Goal: Task Accomplishment & Management: Manage account settings

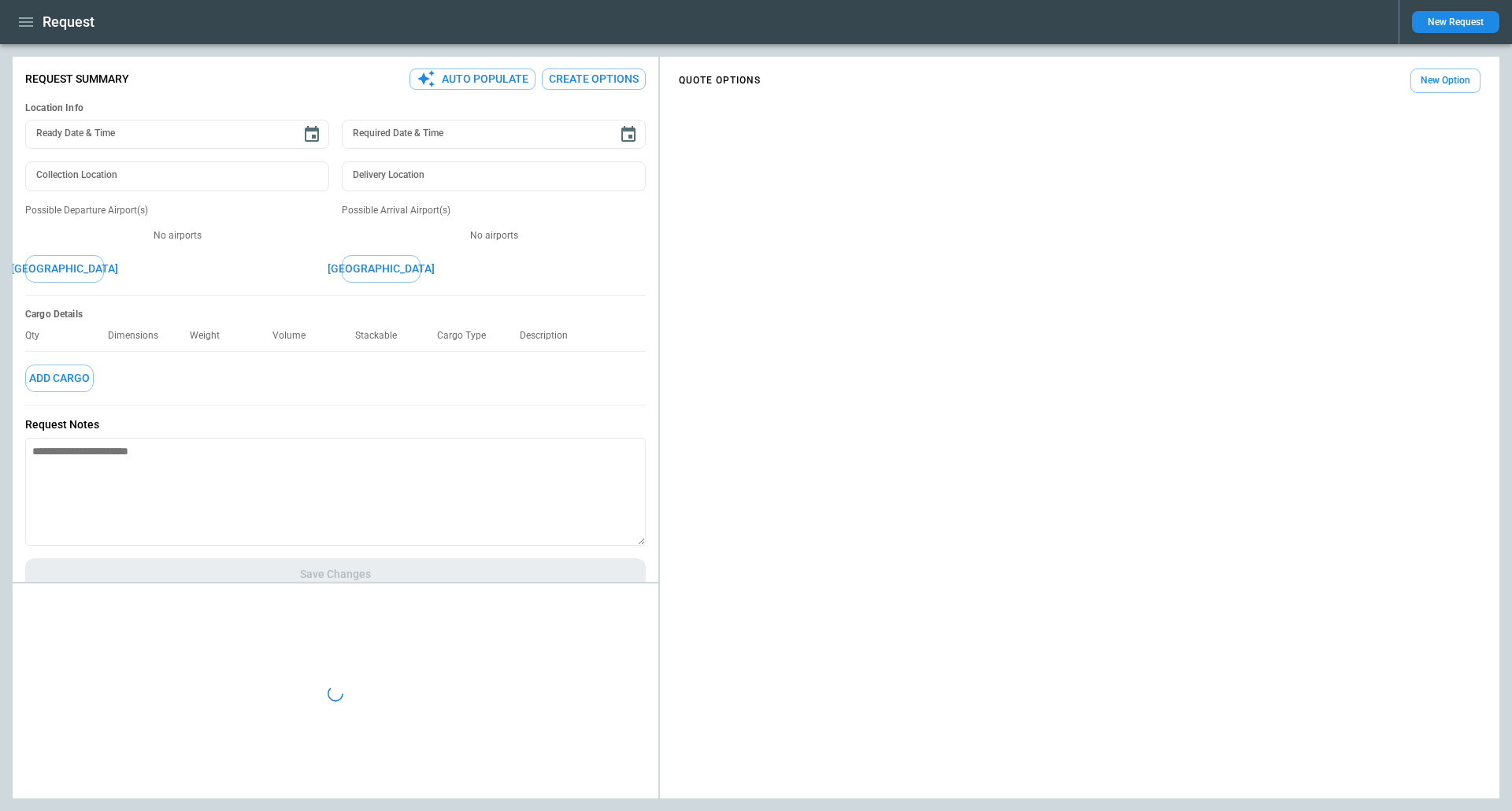
type input "**********"
type textarea "**********"
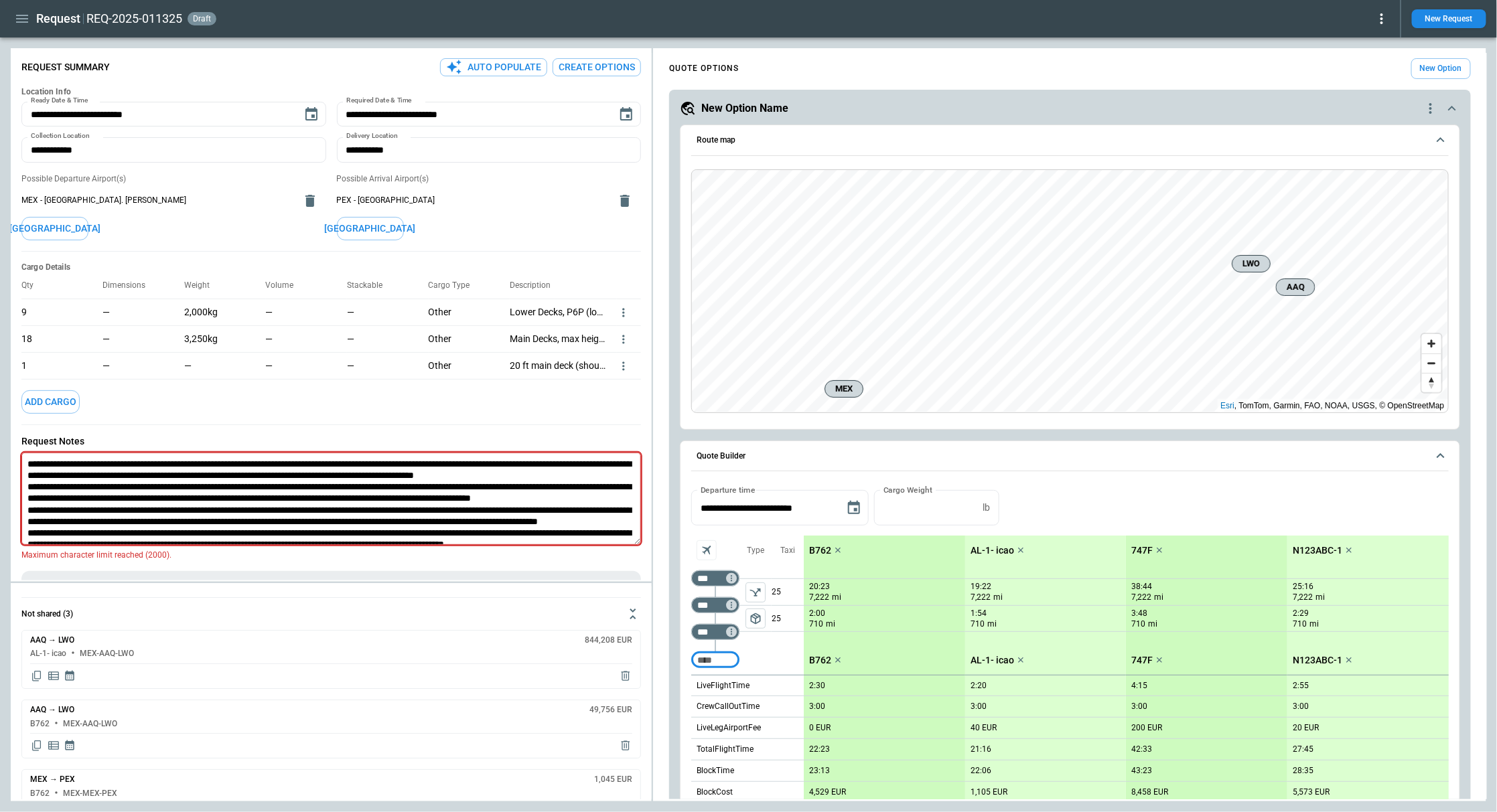
type textarea "*"
click at [1286, 41] on main "**********" at bounding box center [748, 425] width 1497 height 775
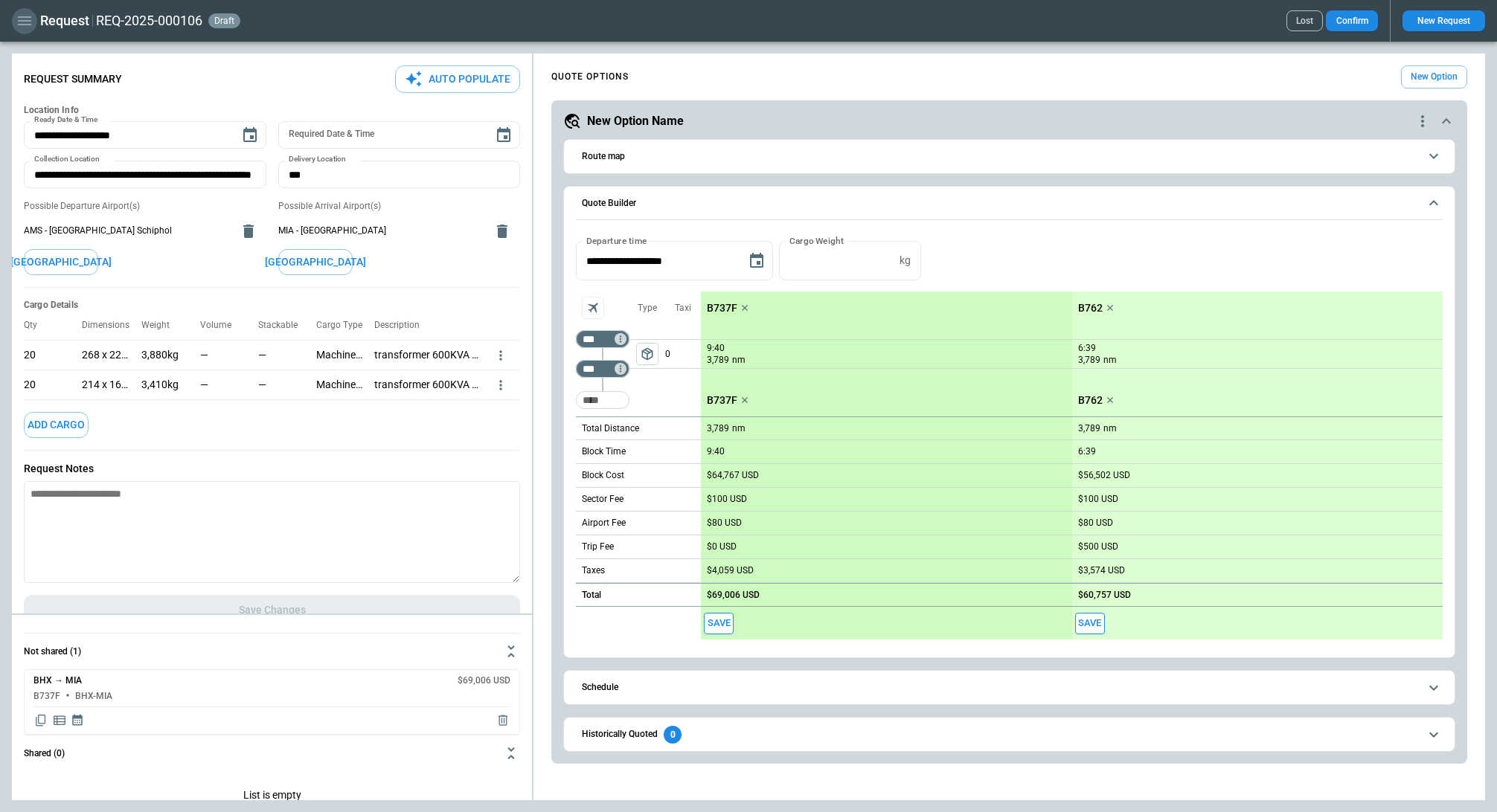
click at [24, 23] on icon "button" at bounding box center [24, 21] width 18 height 18
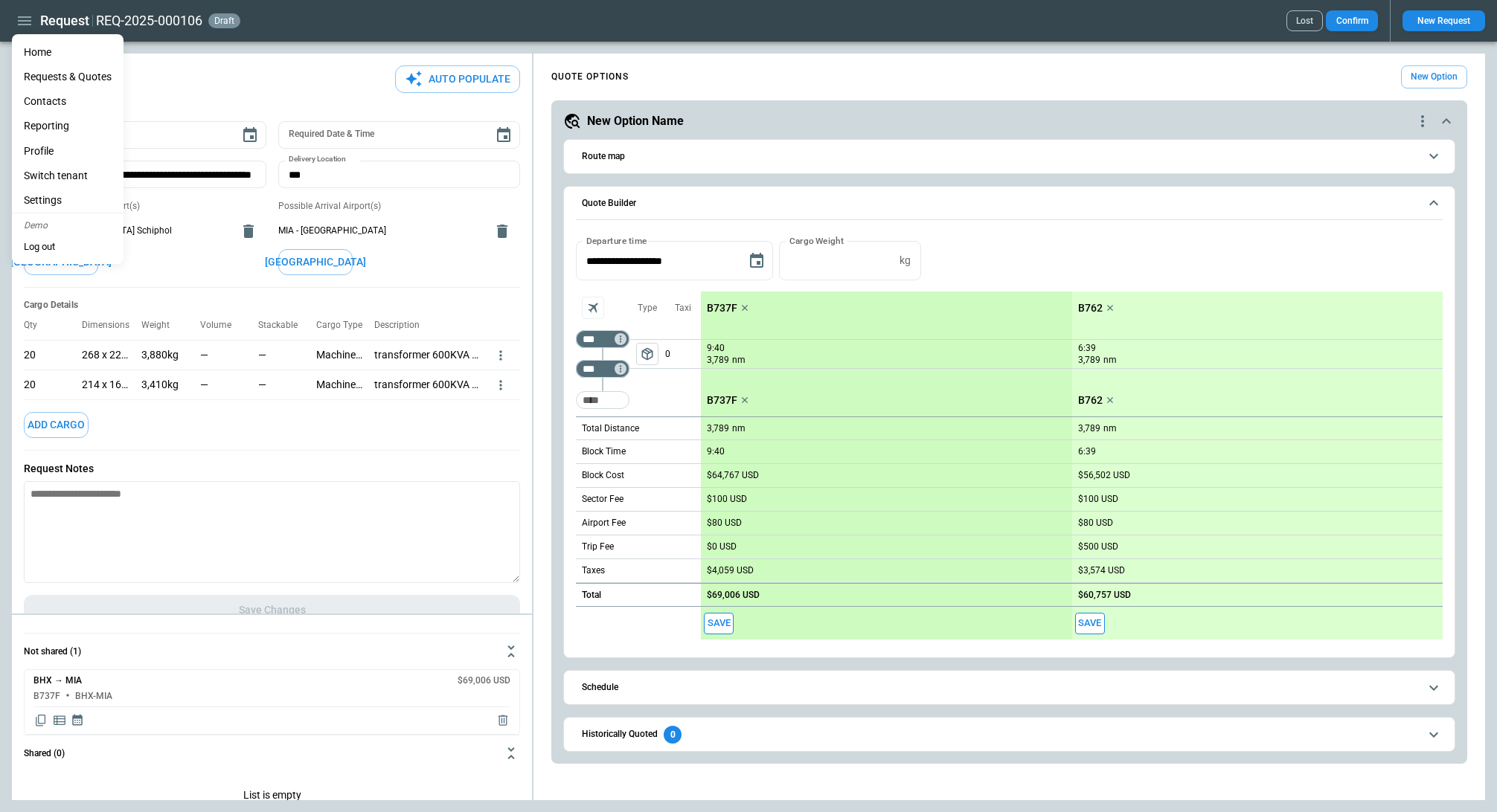
click at [74, 193] on li "Settings" at bounding box center [68, 201] width 112 height 24
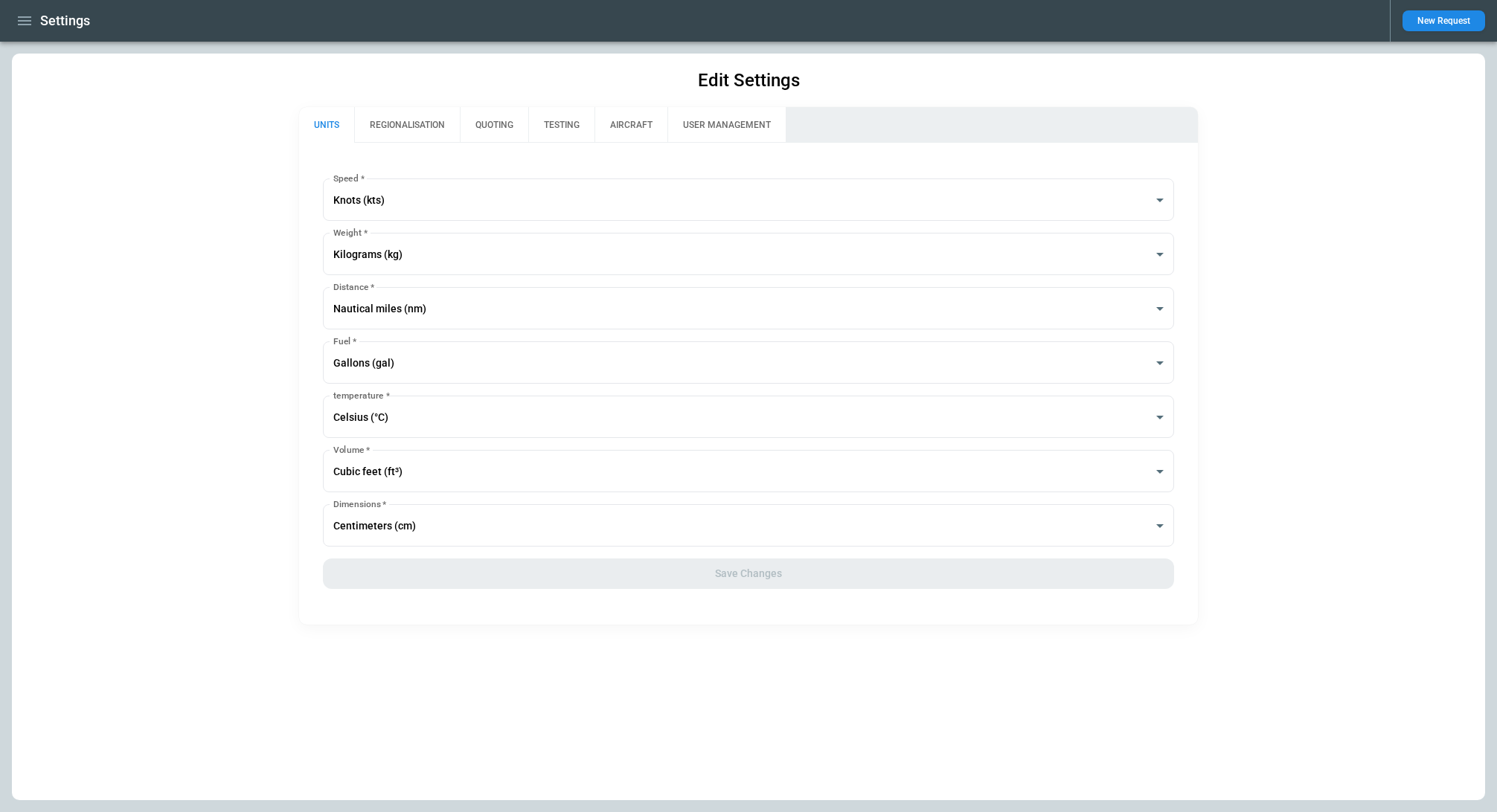
click at [415, 123] on button "REGIONALISATION" at bounding box center [407, 125] width 106 height 36
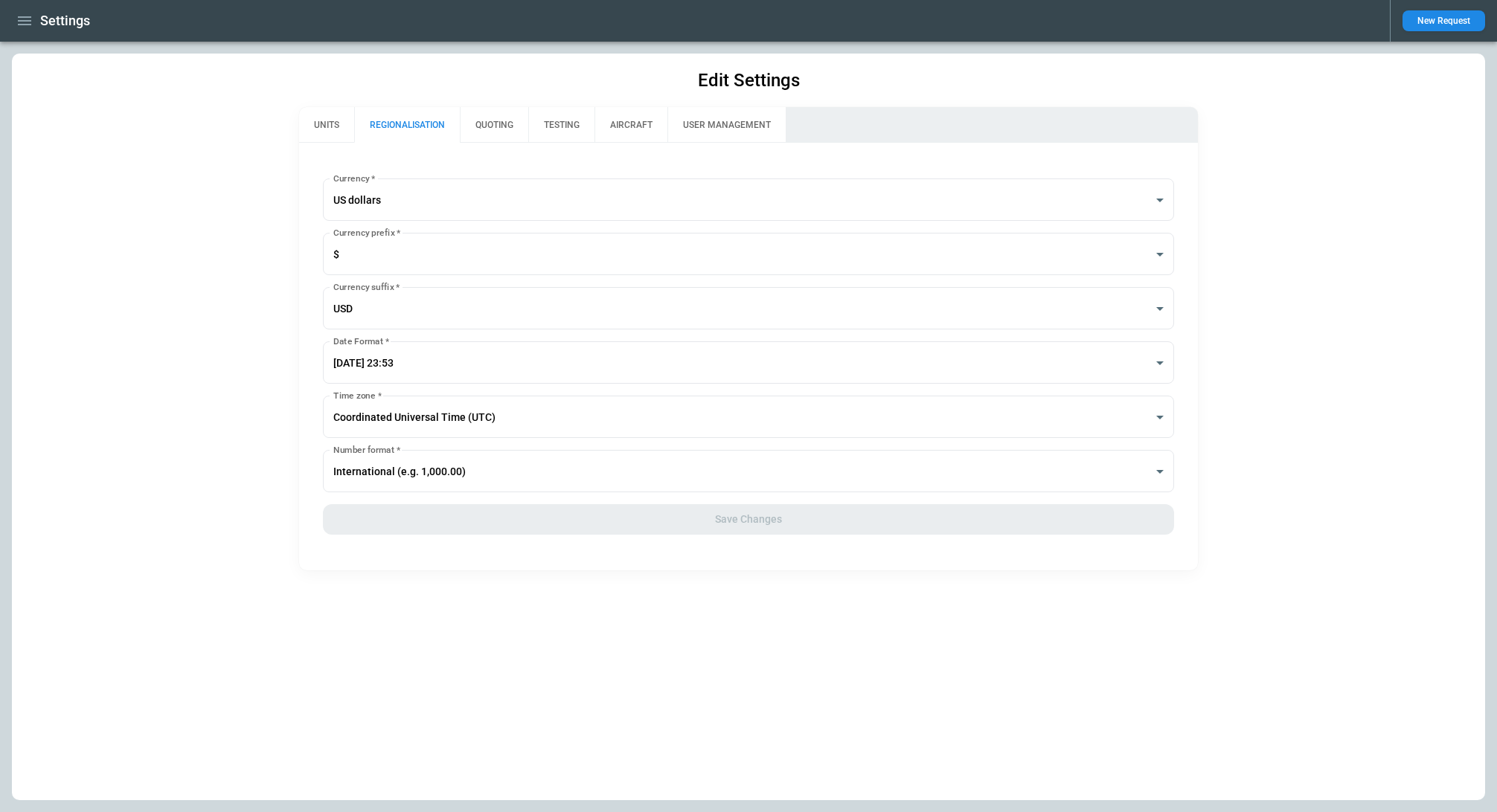
click at [486, 127] on button "QUOTING" at bounding box center [494, 125] width 69 height 36
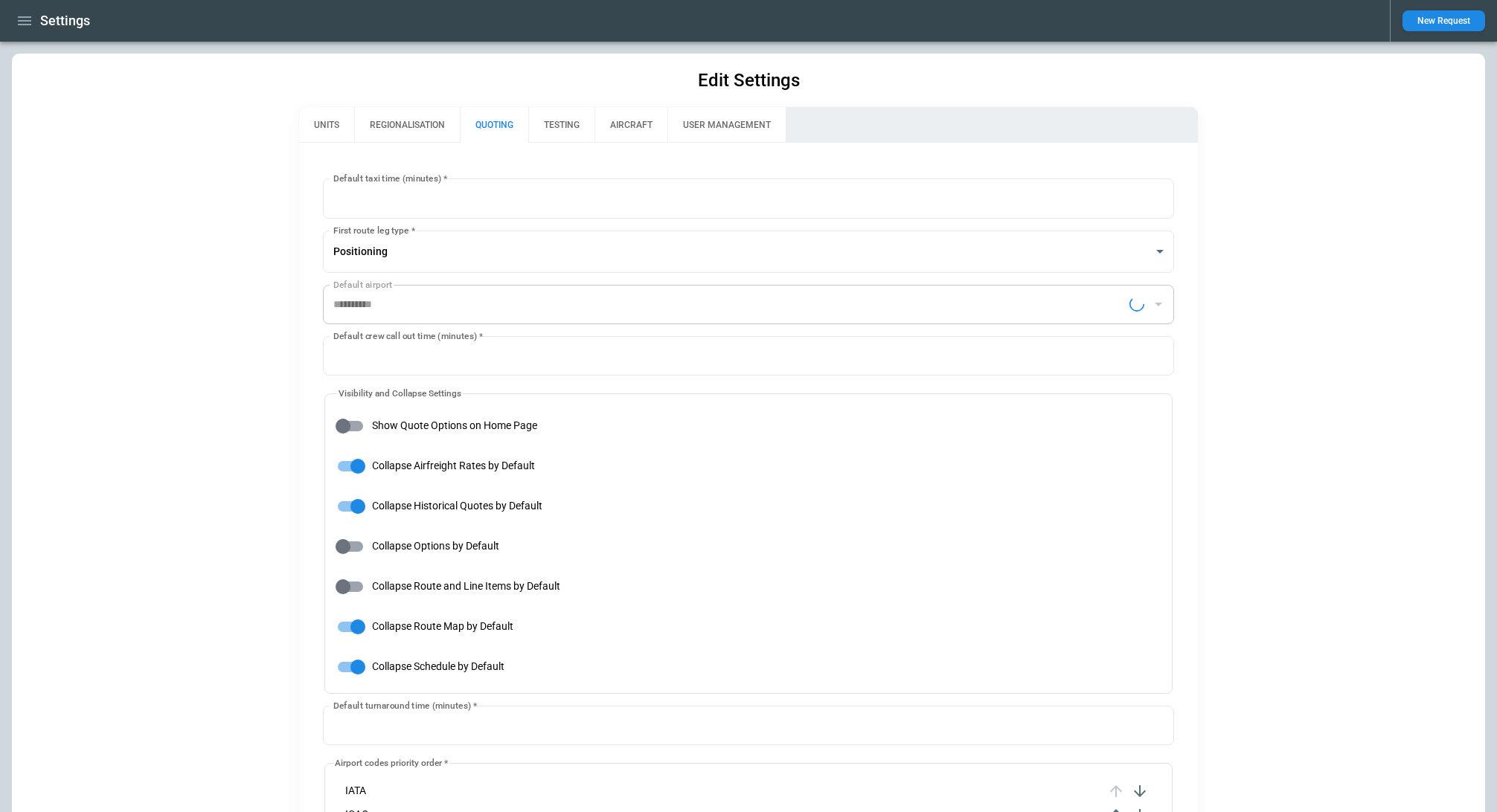
type input "**********"
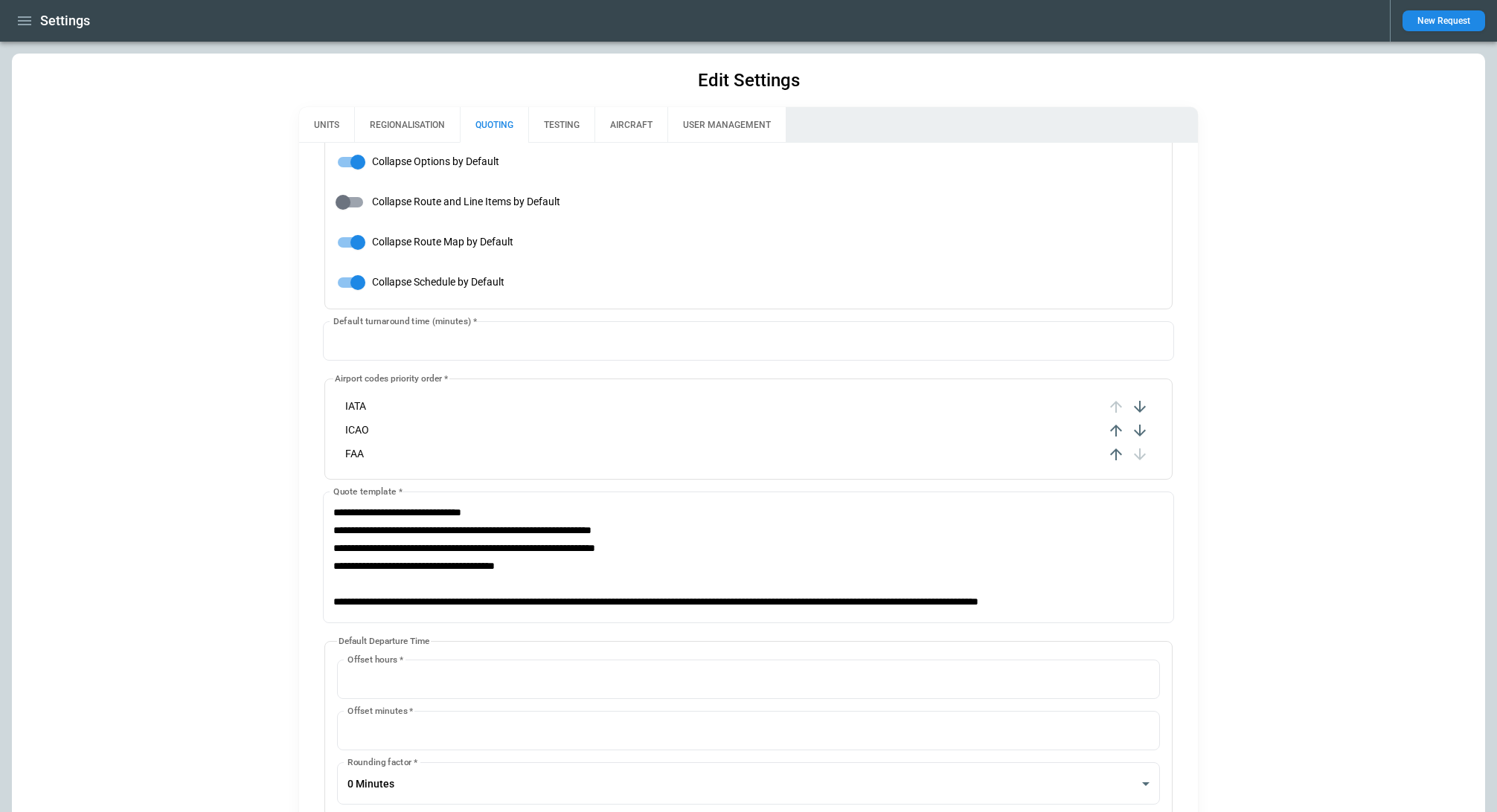
scroll to position [480, 0]
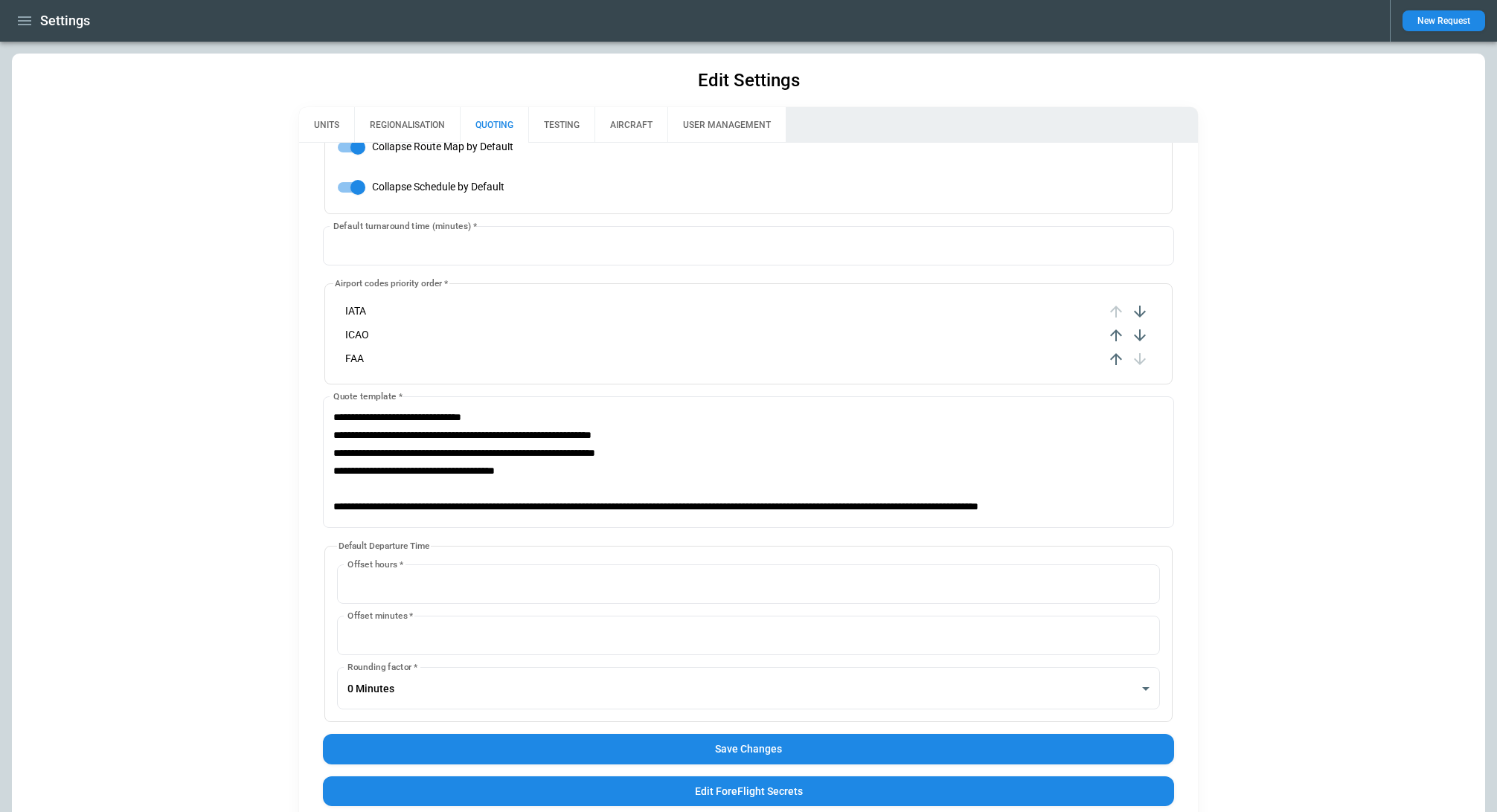
click at [630, 739] on button "Save Changes" at bounding box center [748, 750] width 850 height 31
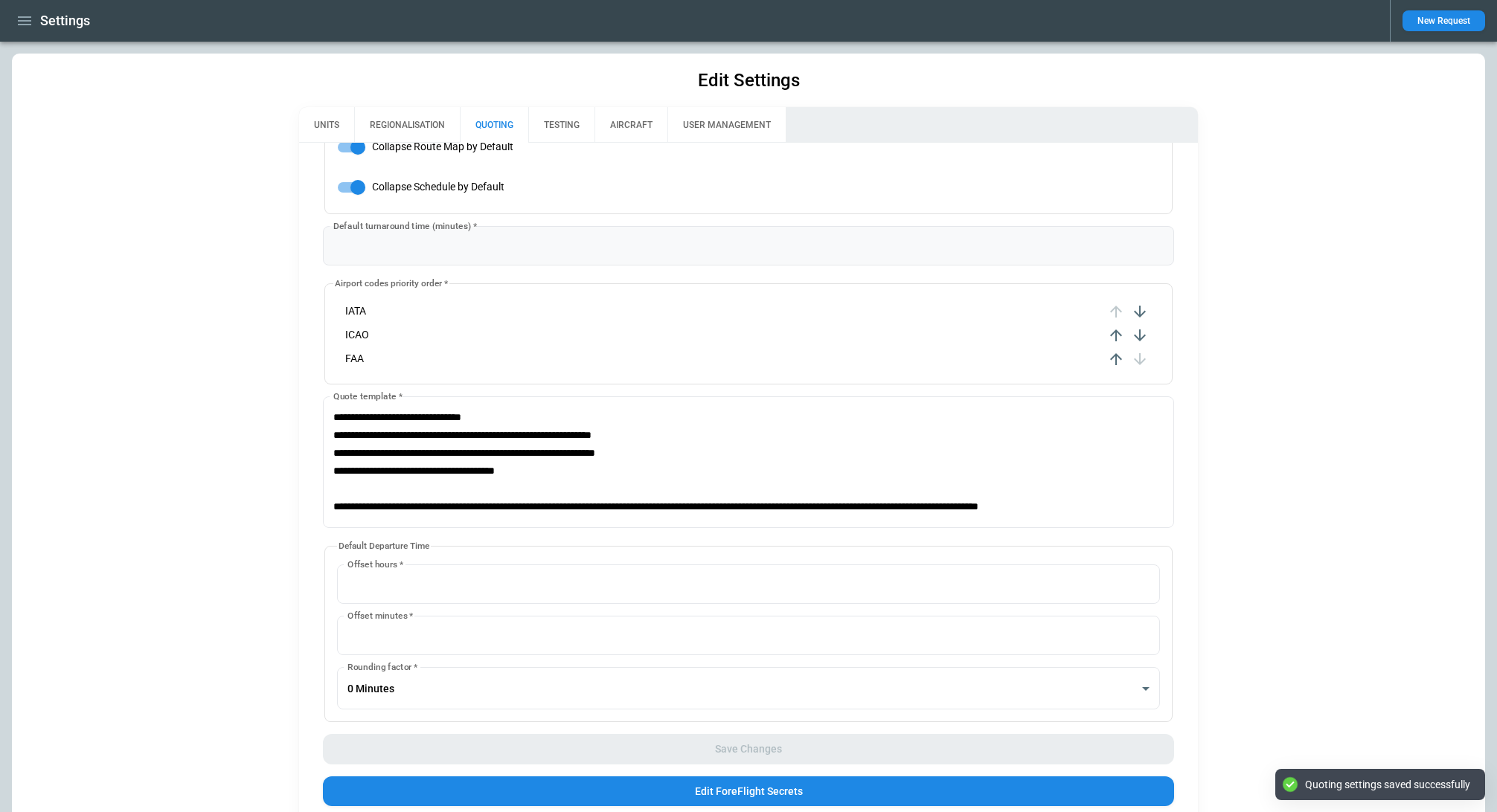
scroll to position [0, 0]
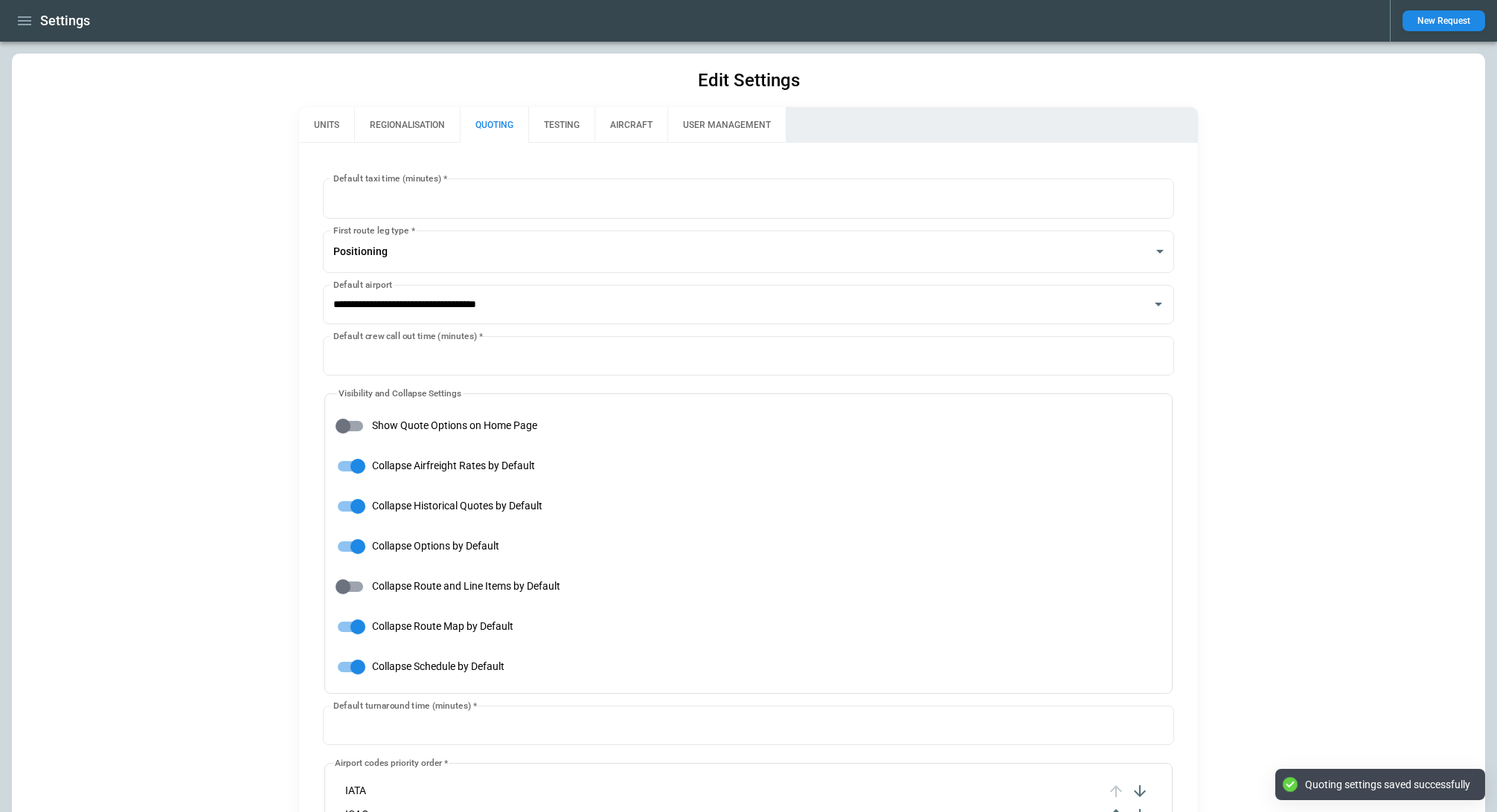
click at [564, 129] on button "TESTING" at bounding box center [562, 125] width 66 height 36
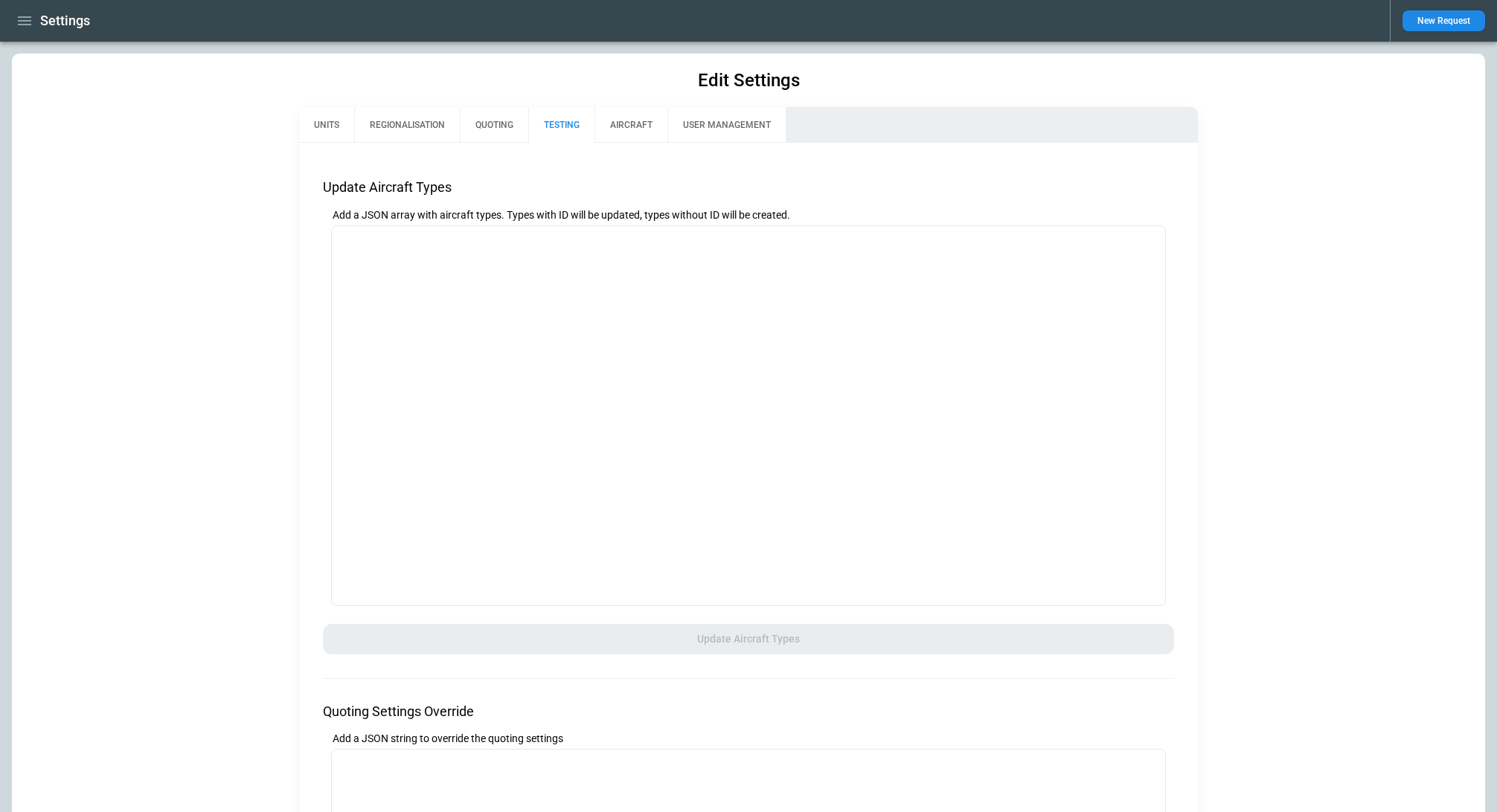
click at [649, 127] on button "AIRCRAFT" at bounding box center [631, 125] width 73 height 36
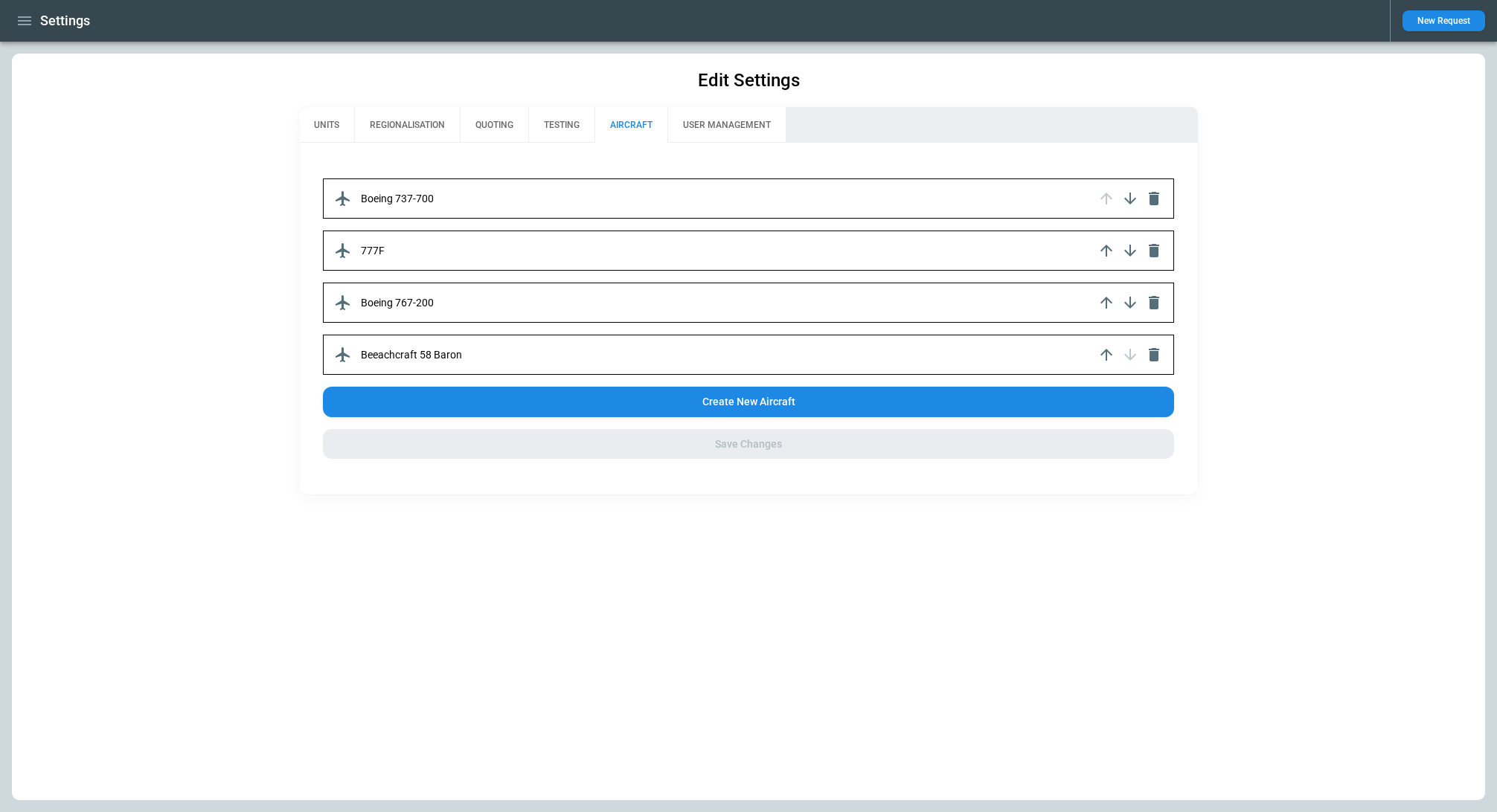
click at [600, 197] on div "Boeing 737-700" at bounding box center [748, 199] width 850 height 40
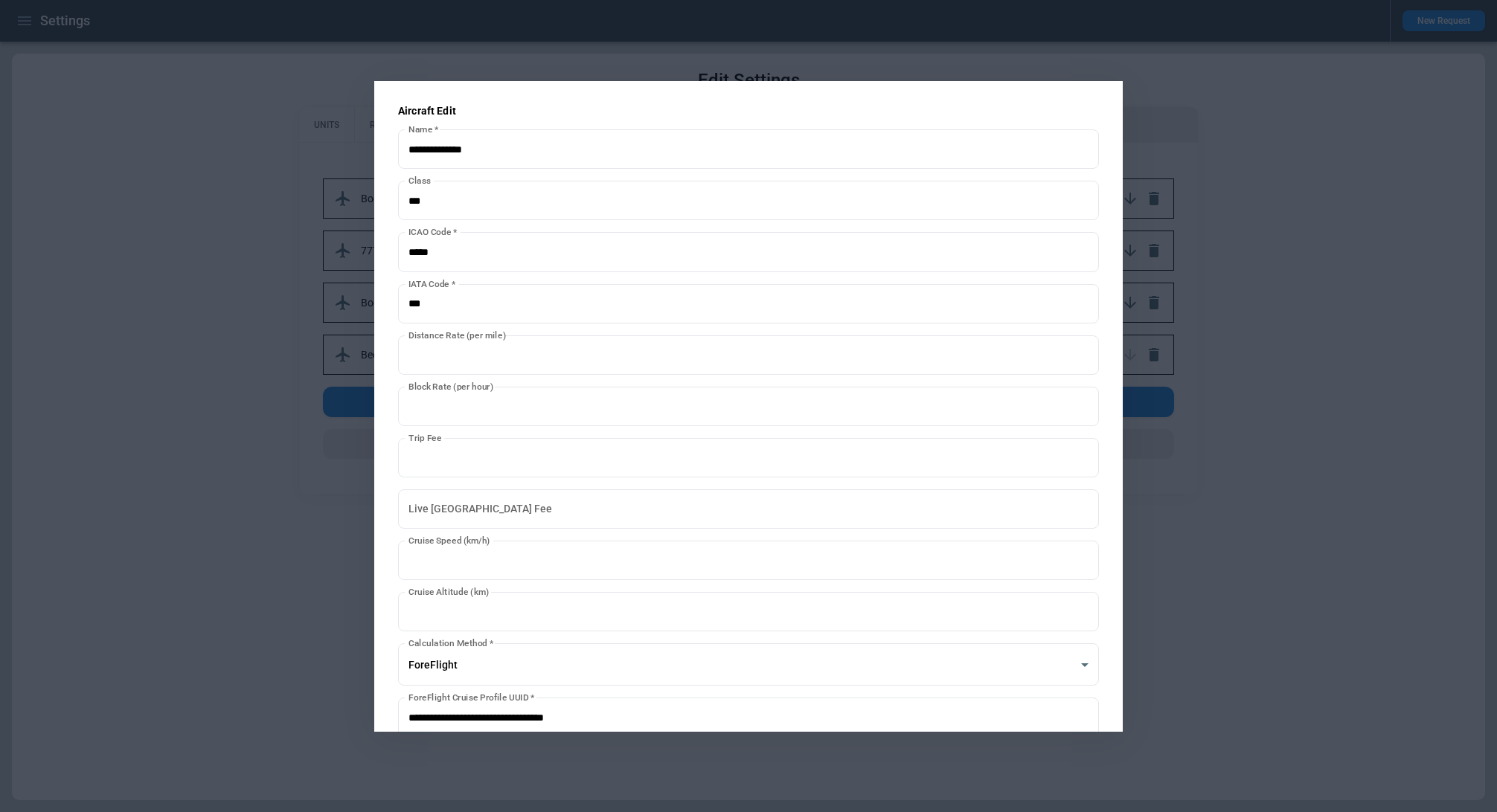
scroll to position [116, 0]
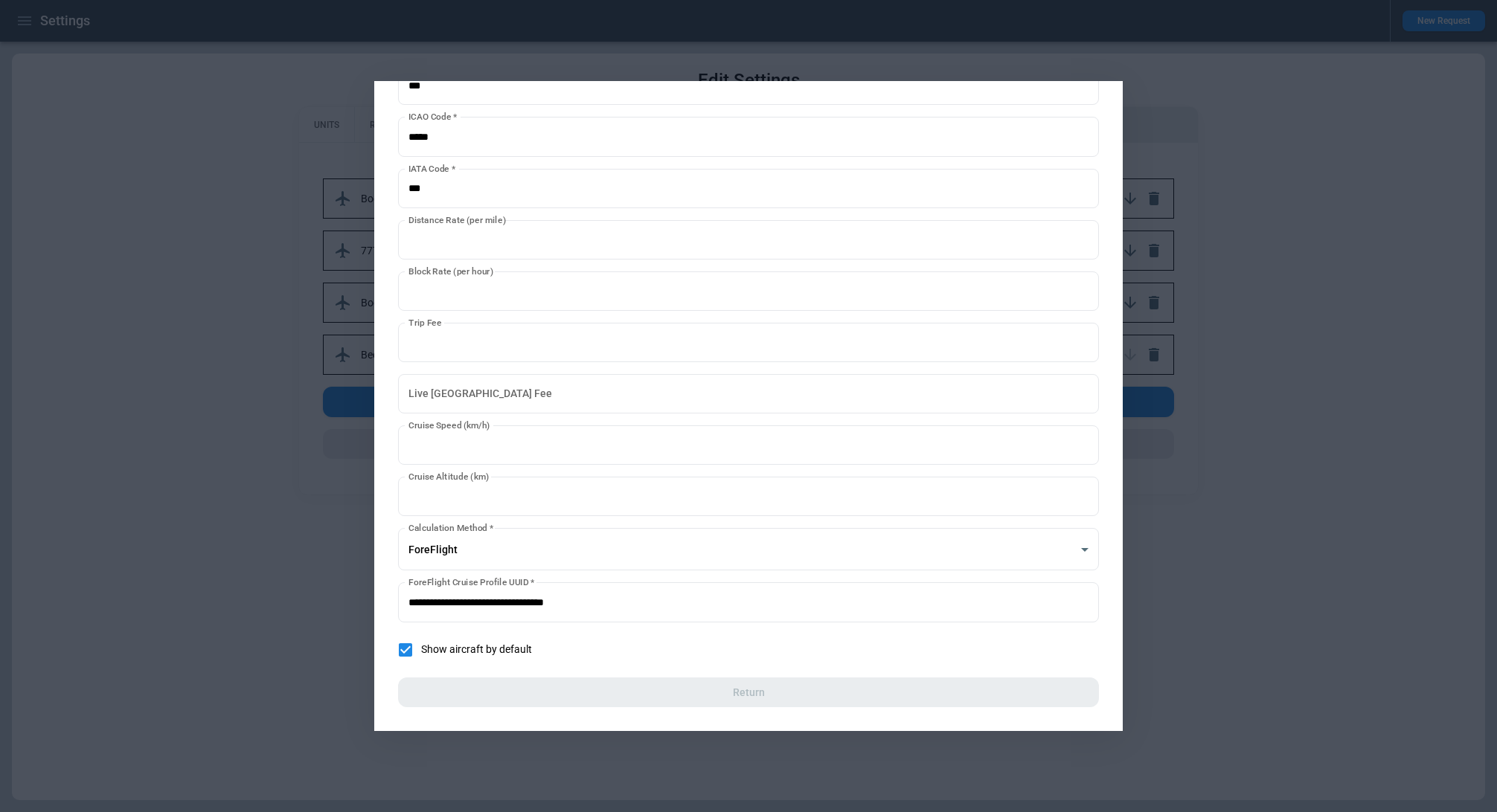
click at [343, 556] on div at bounding box center [748, 406] width 1497 height 812
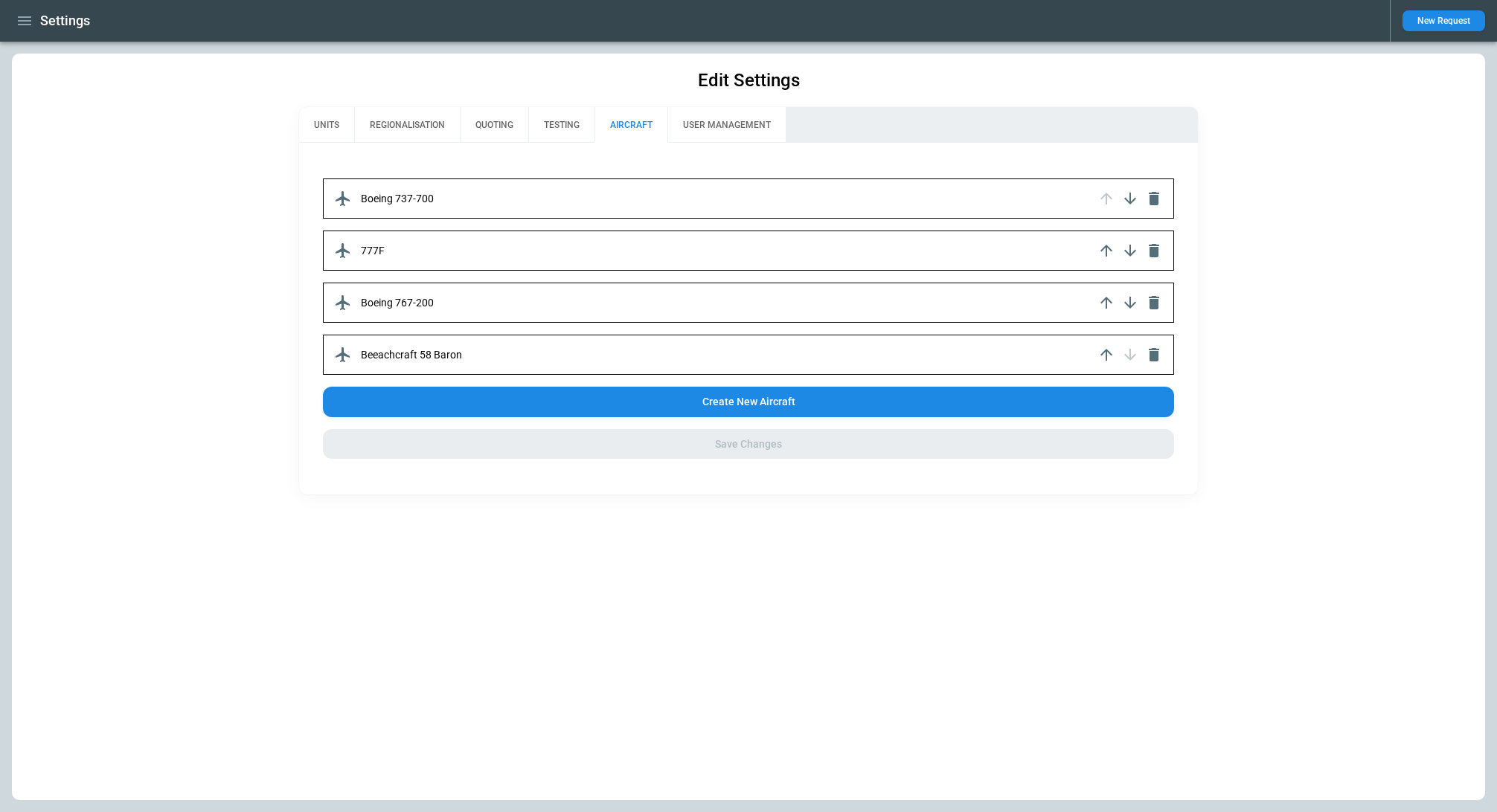
click at [735, 137] on button "USER MANAGEMENT" at bounding box center [727, 125] width 118 height 36
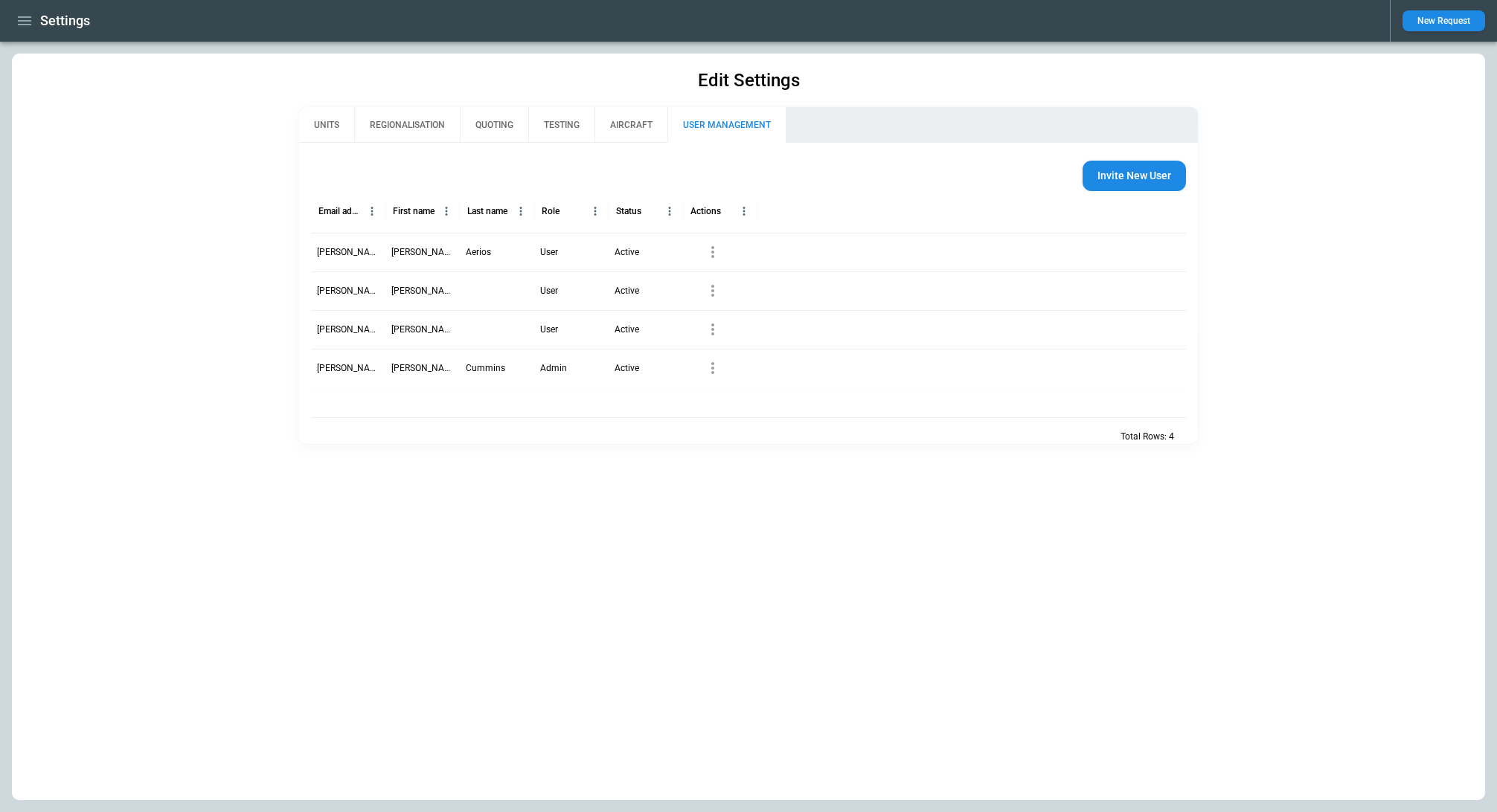
click at [435, 85] on div "Edit Settings UNITS REGIONALISATION QUOTING TESTING AIRCRAFT USER MANAGEMENT In…" at bounding box center [748, 426] width 1474 height 746
click at [329, 118] on button "UNITS" at bounding box center [327, 125] width 55 height 36
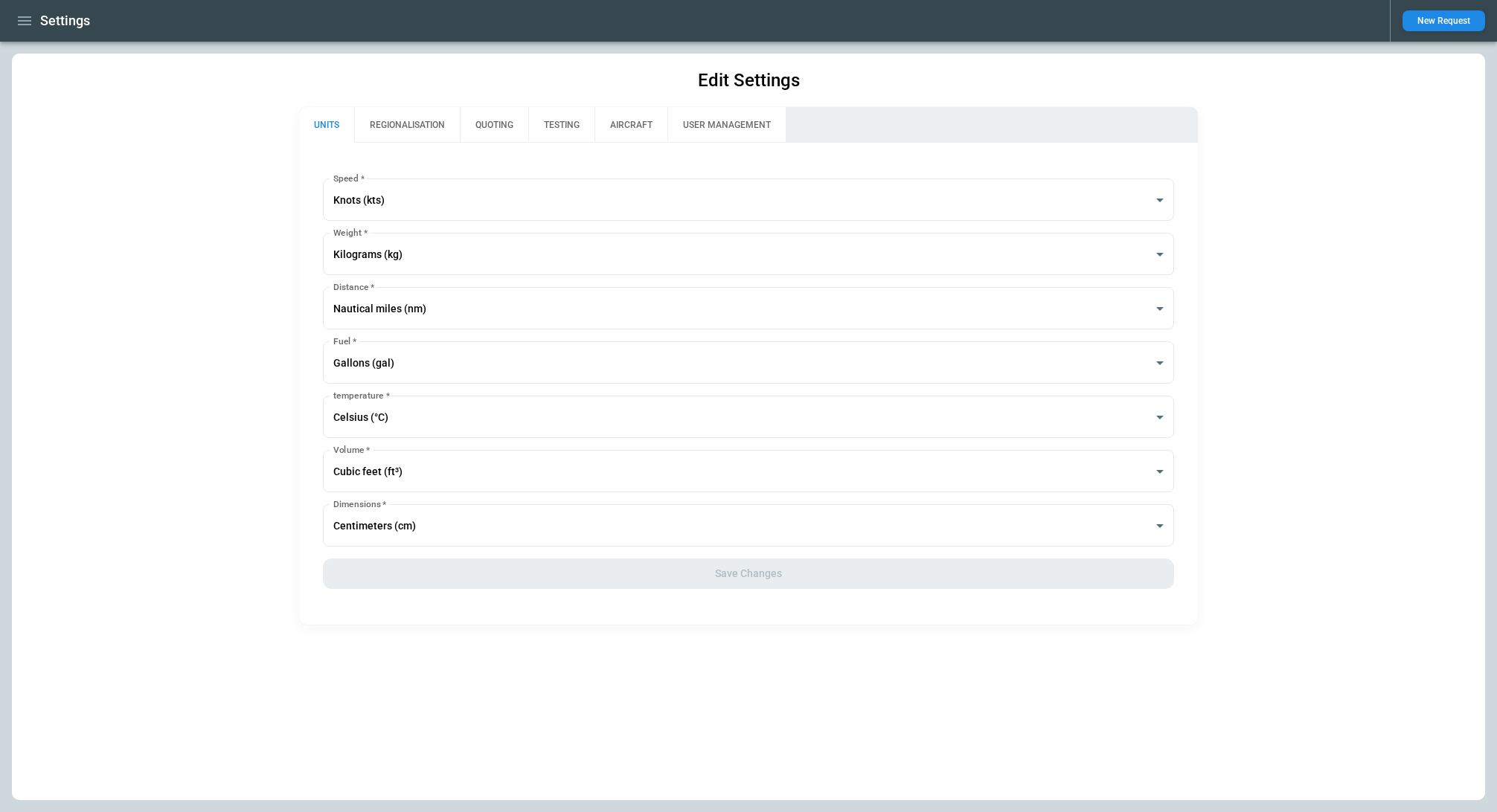
click at [1276, 54] on div "**********" at bounding box center [748, 426] width 1474 height 746
click at [425, 115] on button "REGIONALISATION" at bounding box center [407, 125] width 106 height 36
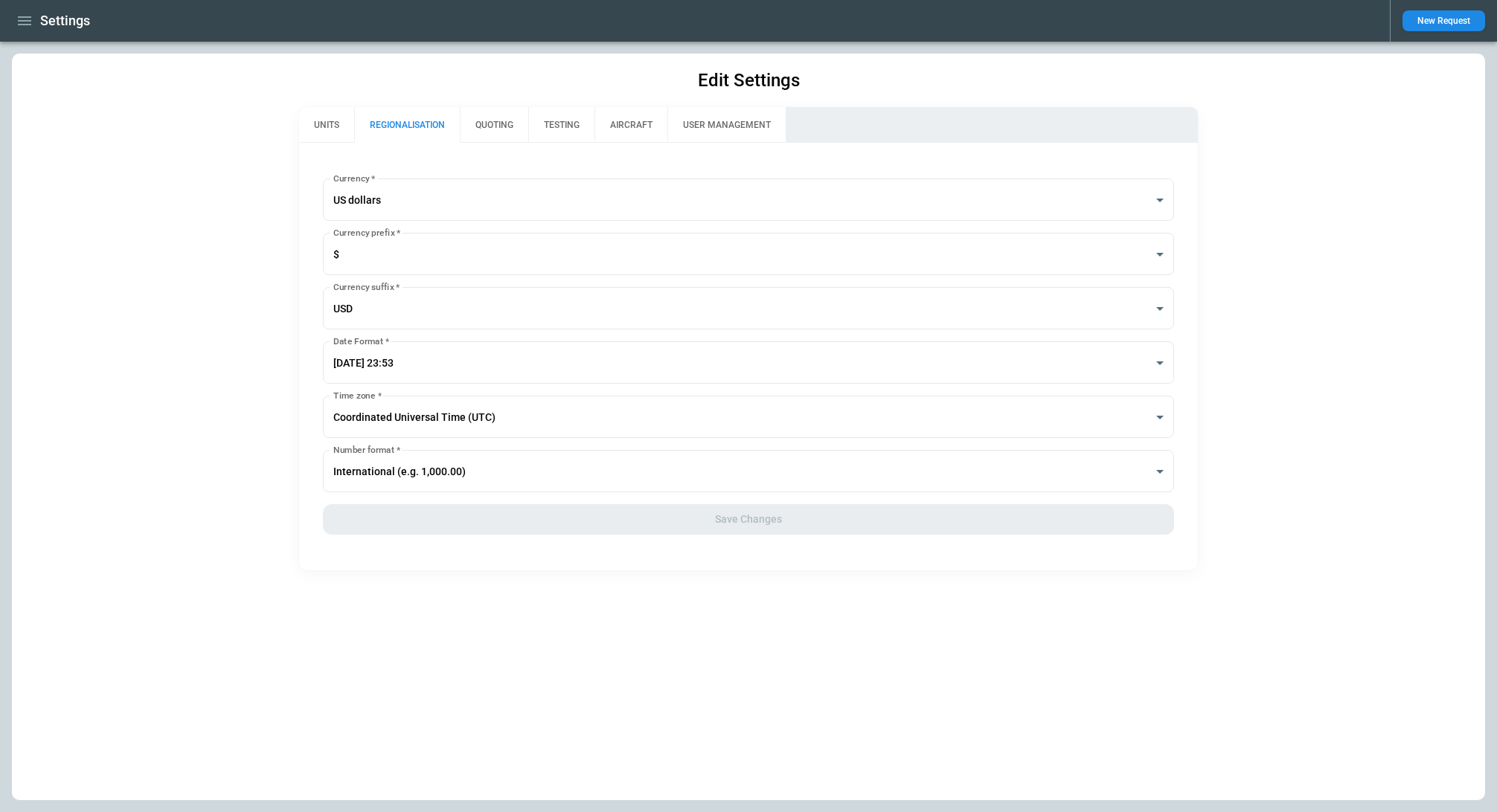
click at [491, 125] on button "QUOTING" at bounding box center [494, 125] width 69 height 36
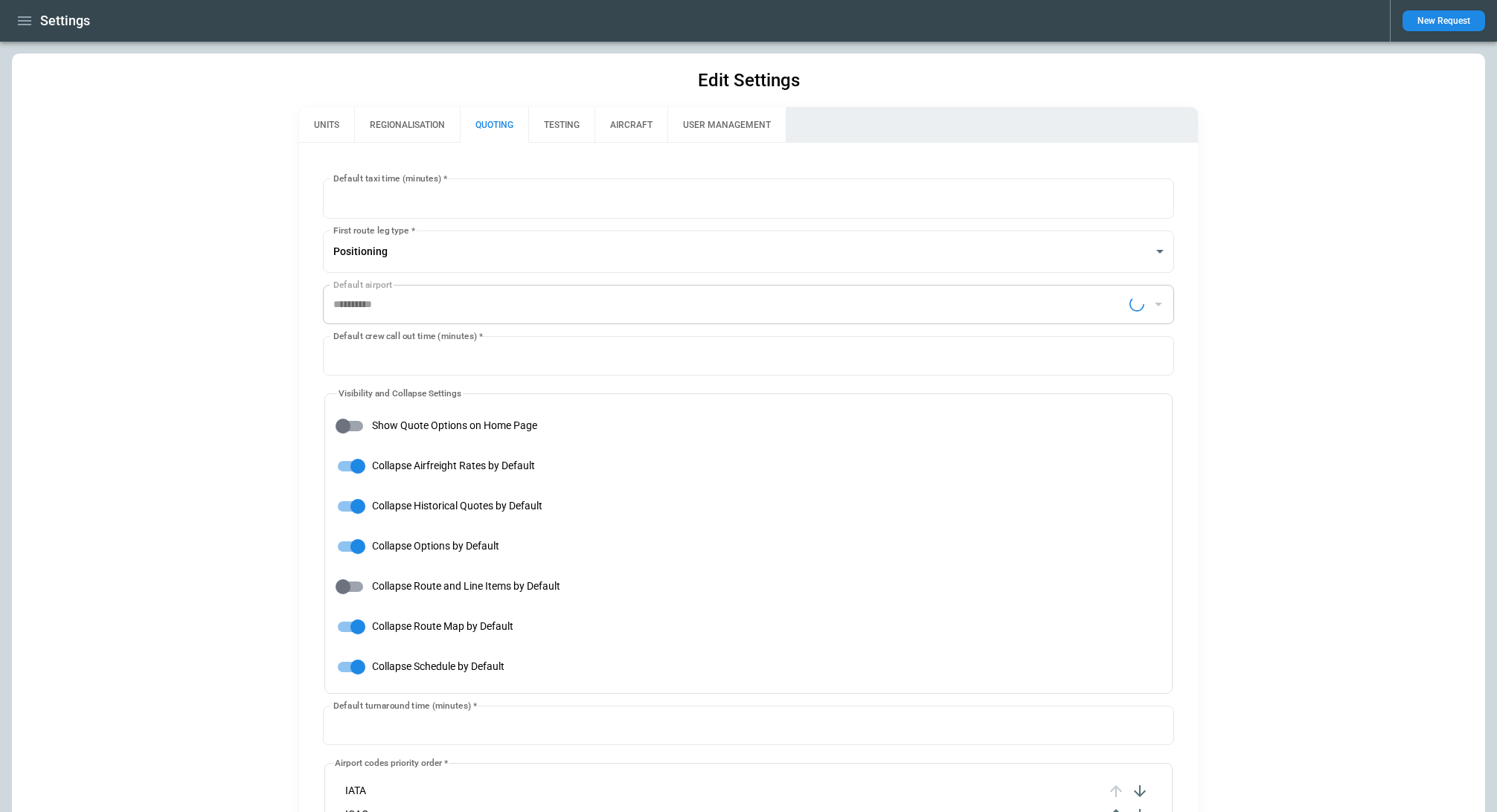
type input "**********"
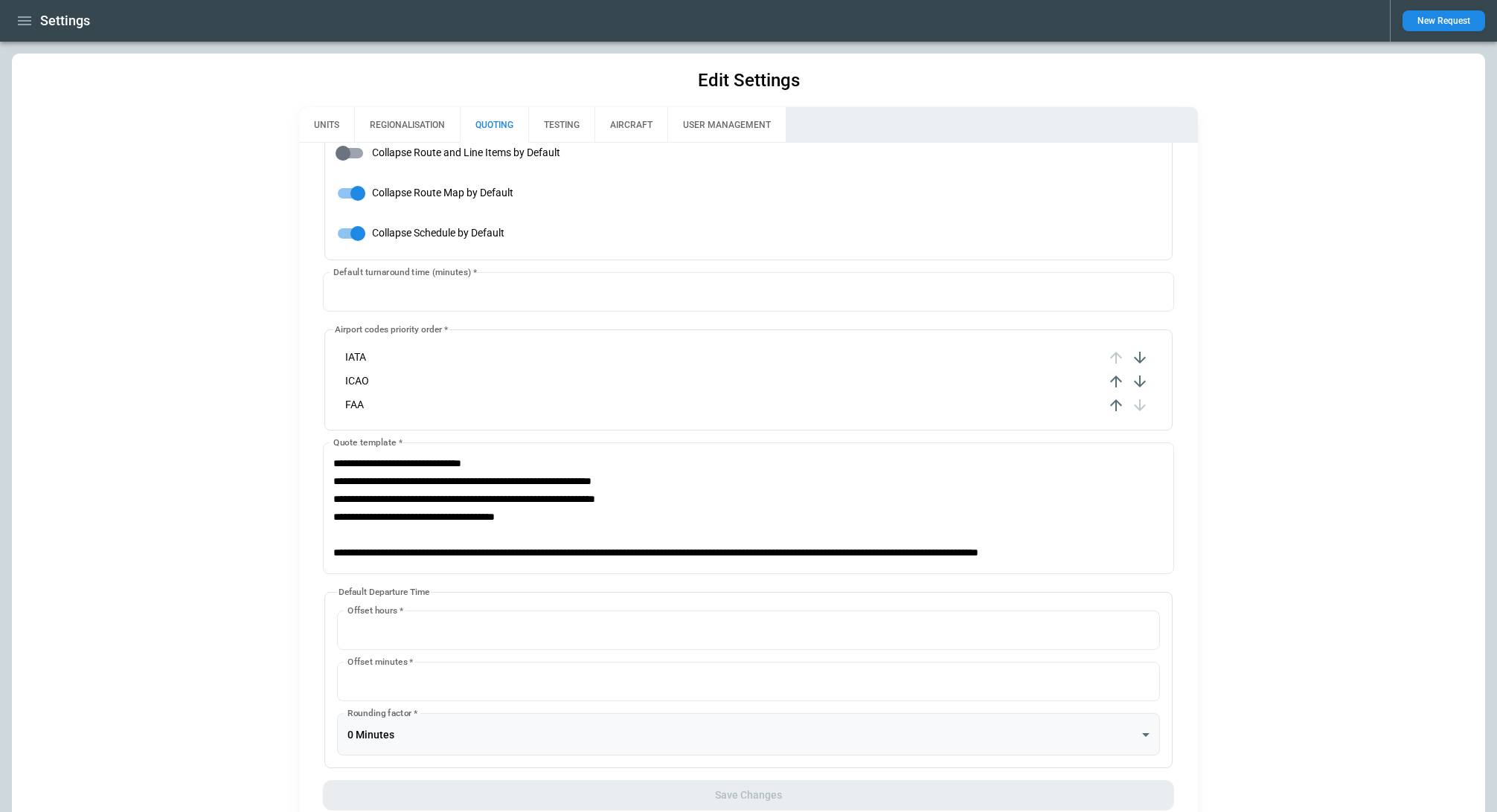
scroll to position [480, 0]
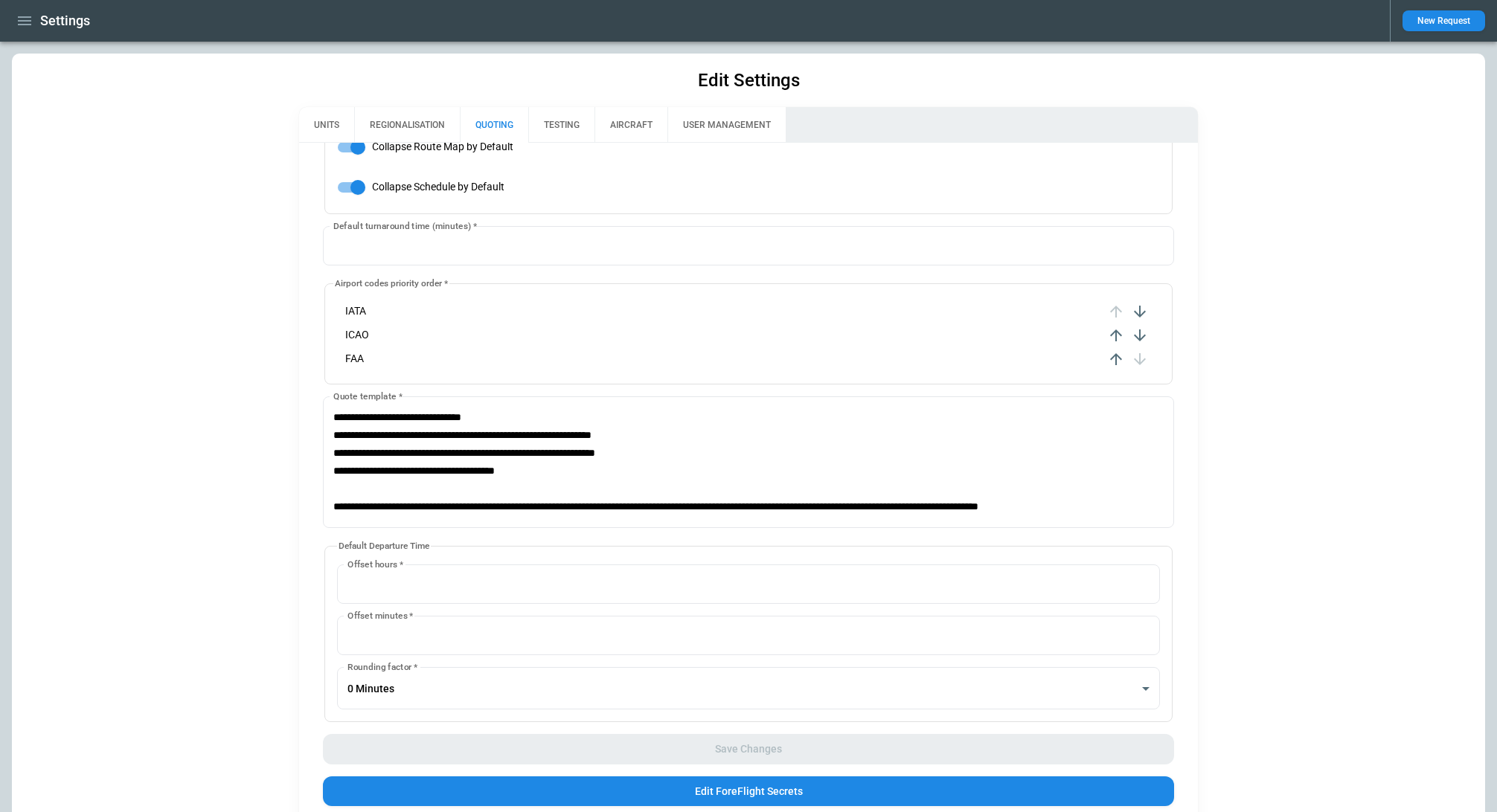
click at [21, 14] on icon "button" at bounding box center [24, 21] width 18 height 18
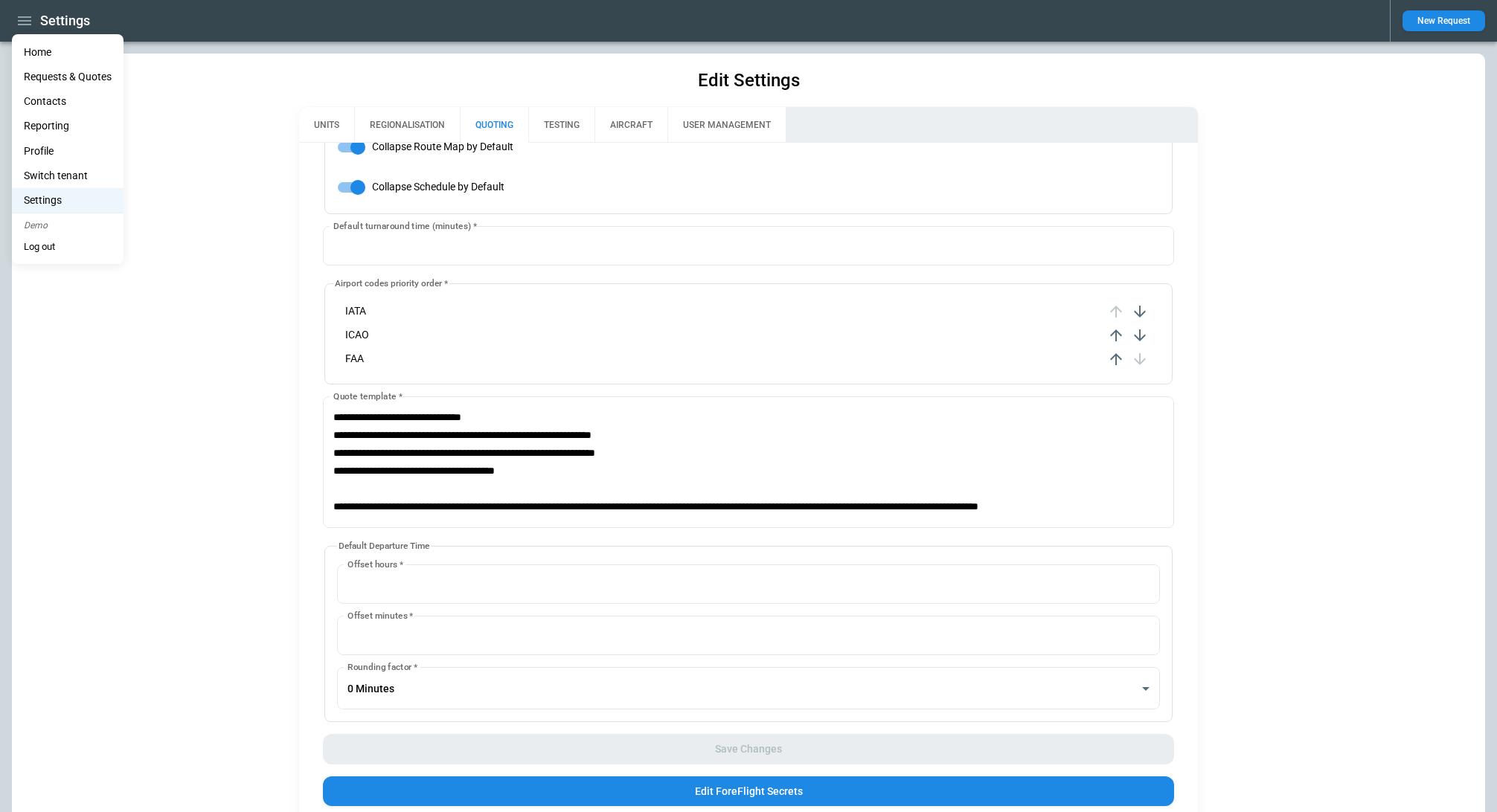
click at [44, 55] on li "Home" at bounding box center [68, 53] width 112 height 24
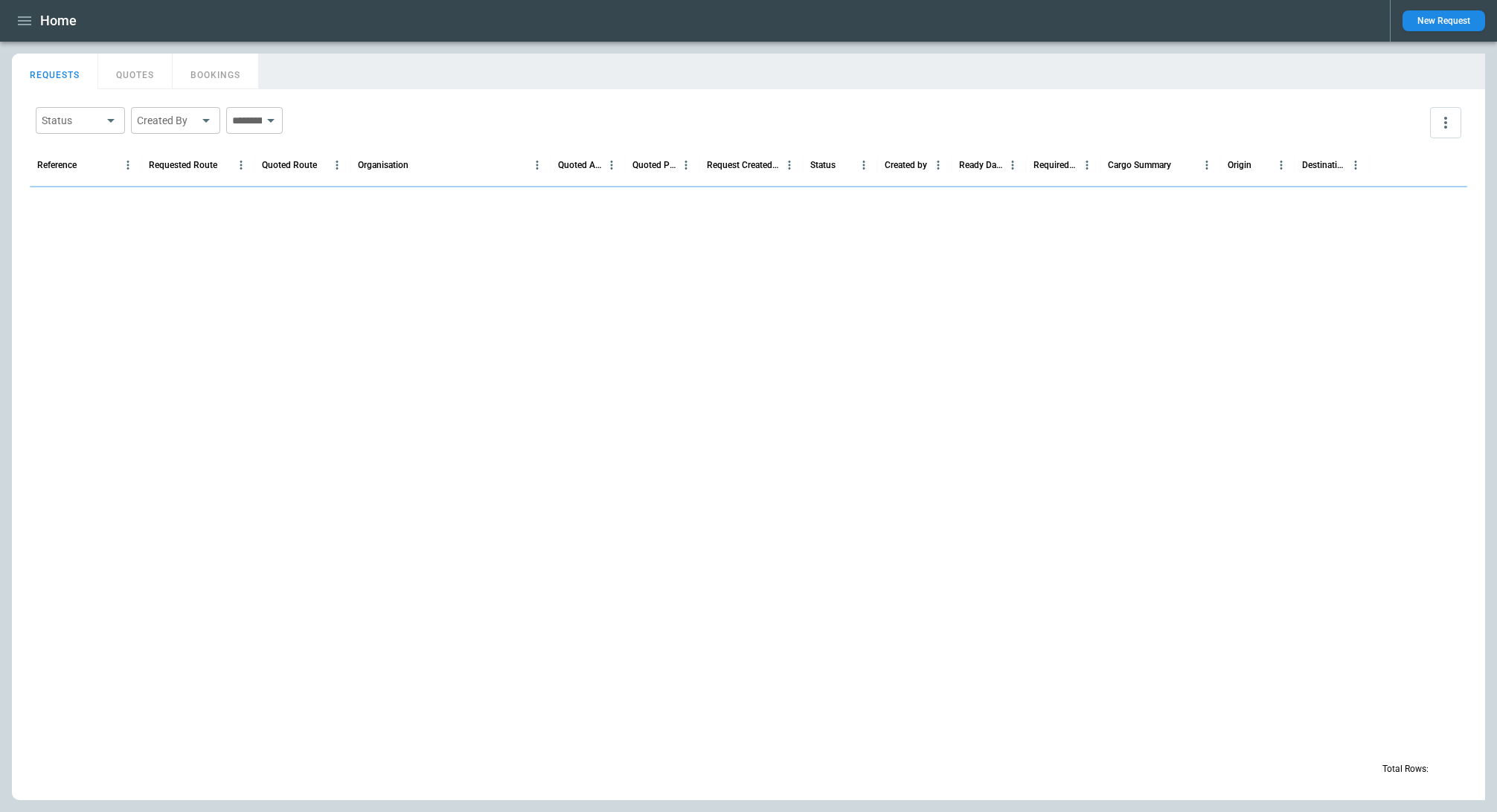
click at [402, 52] on main "FindBorderBarSize REQUESTS QUOTES BOOKINGS Status ​ Created By ​ ​ Reference Re…" at bounding box center [748, 426] width 1497 height 771
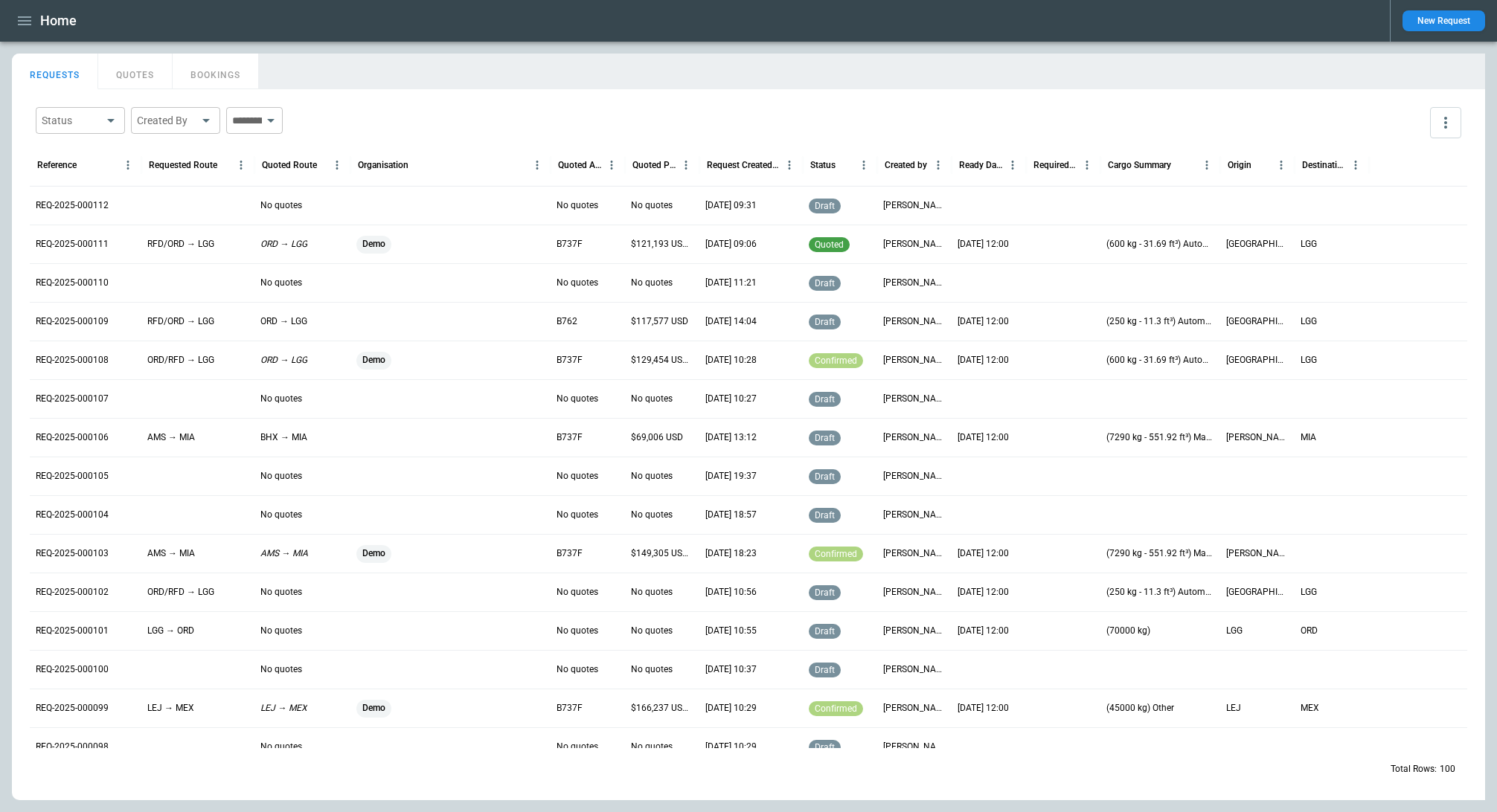
click at [1436, 121] on button "more" at bounding box center [1445, 122] width 32 height 32
click at [1364, 104] on div at bounding box center [748, 406] width 1497 height 812
click at [1364, 104] on div "Status ​ Created By ​ ​" at bounding box center [748, 122] width 1438 height 43
